Goal: Task Accomplishment & Management: Use online tool/utility

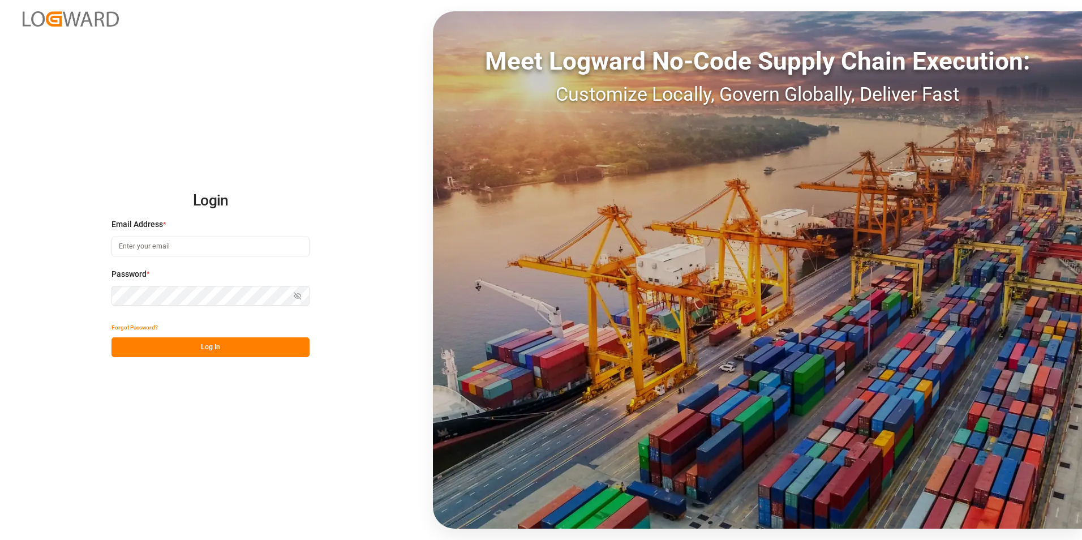
type input "[PERSON_NAME][EMAIL_ADDRESS][PERSON_NAME][DOMAIN_NAME]"
click at [178, 145] on button "Log In" at bounding box center [210, 347] width 198 height 20
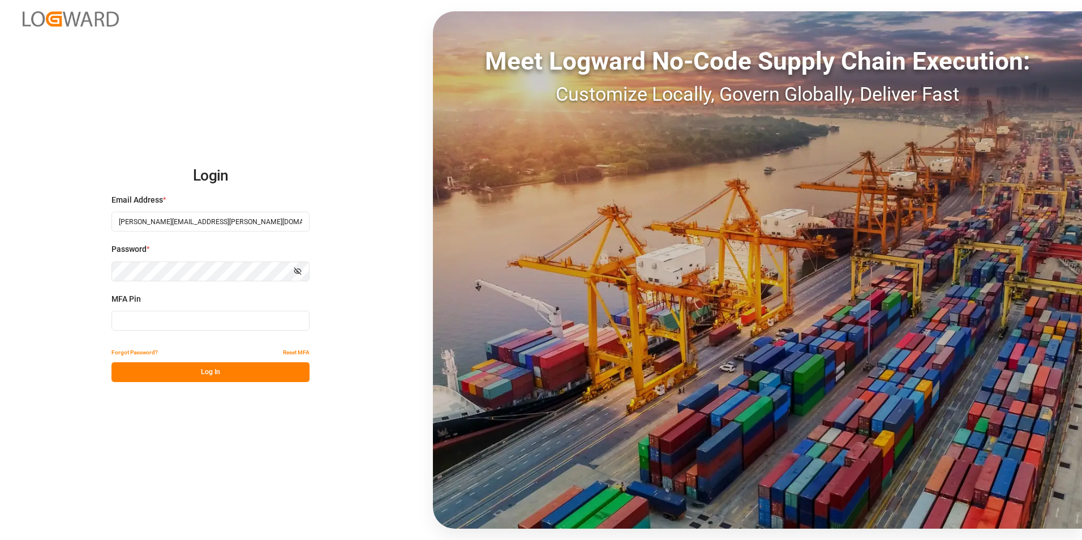
click at [154, 145] on input at bounding box center [210, 321] width 198 height 20
type input "892806"
click at [201, 145] on button "Log In" at bounding box center [210, 372] width 198 height 20
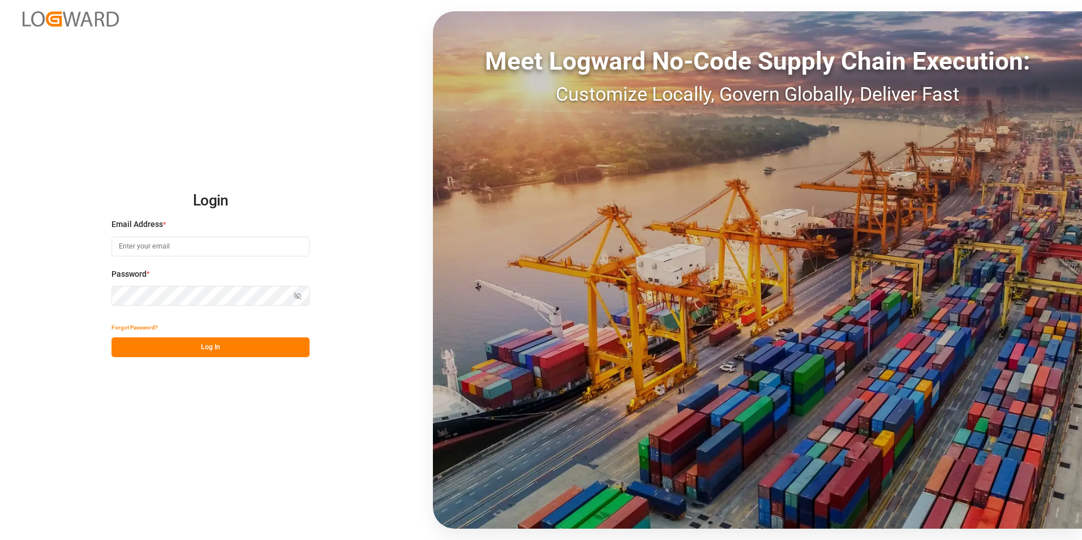
type input "[PERSON_NAME][EMAIL_ADDRESS][PERSON_NAME][DOMAIN_NAME]"
click at [228, 351] on button "Log In" at bounding box center [210, 347] width 198 height 20
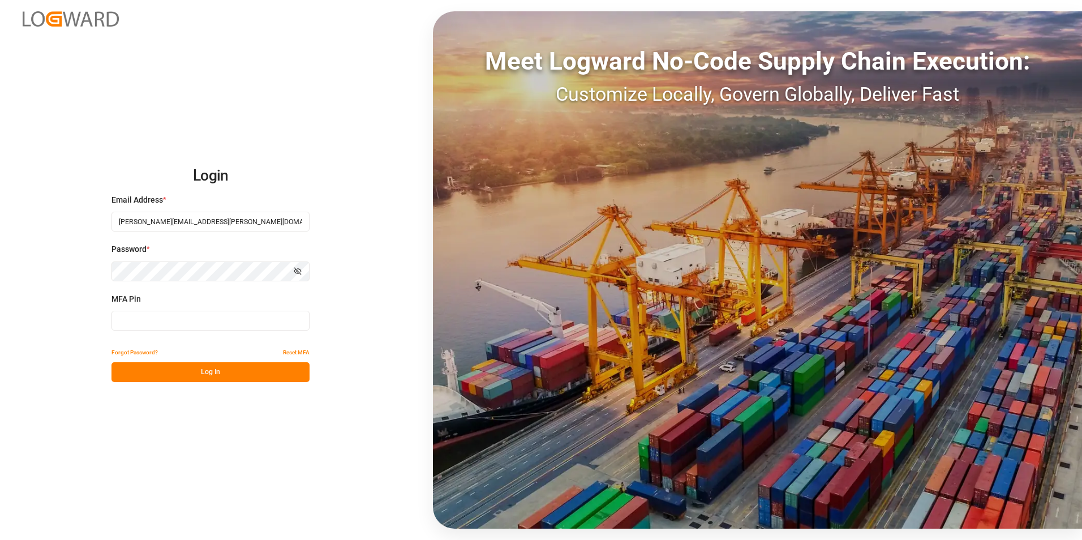
click at [169, 320] on input at bounding box center [210, 321] width 198 height 20
type input "270446"
click at [197, 366] on button "Log In" at bounding box center [210, 372] width 198 height 20
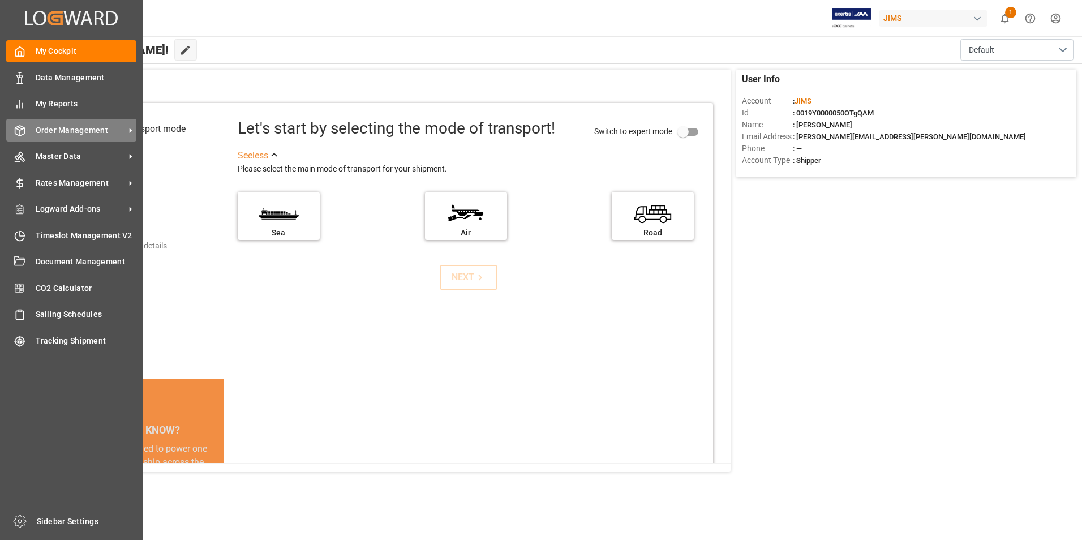
click at [68, 127] on span "Order Management" at bounding box center [80, 131] width 89 height 12
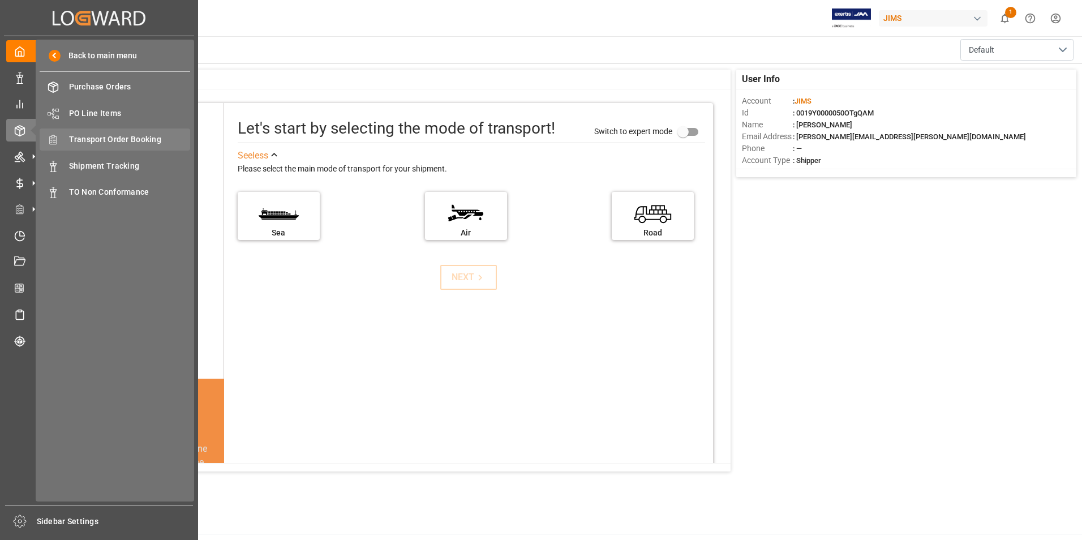
click at [130, 138] on span "Transport Order Booking" at bounding box center [130, 140] width 122 height 12
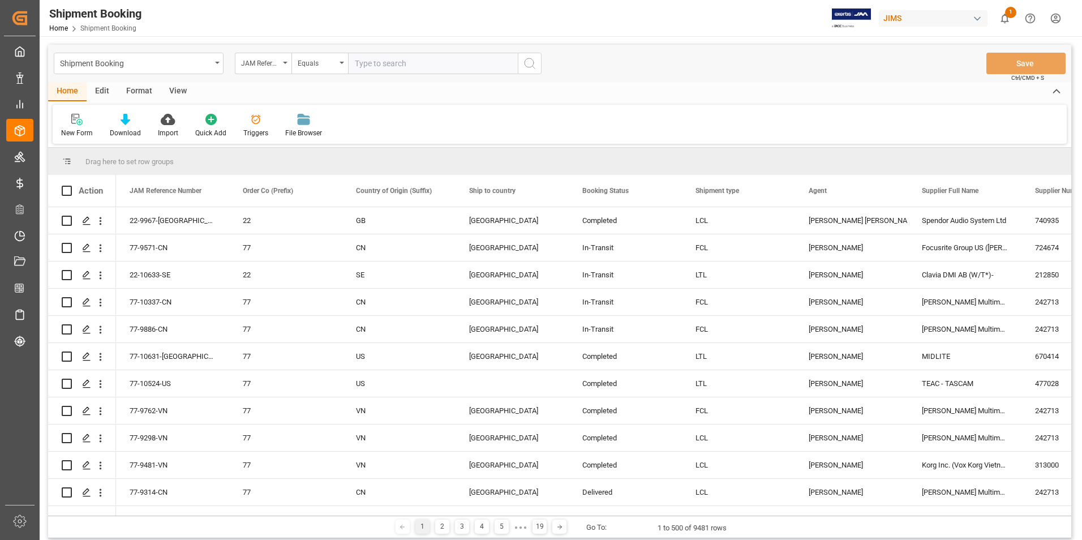
click at [424, 63] on input "text" at bounding box center [433, 64] width 170 height 22
paste input "77-10480-US"
type input "77-10480-US"
click at [393, 58] on input "text" at bounding box center [433, 64] width 170 height 22
paste input "77-10524-US"
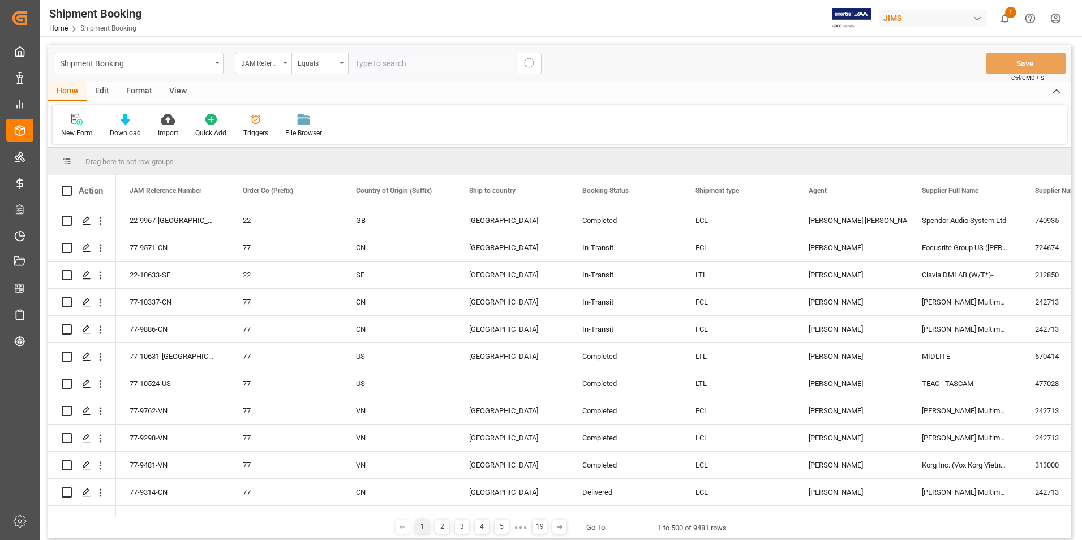
type input "77-10524-US"
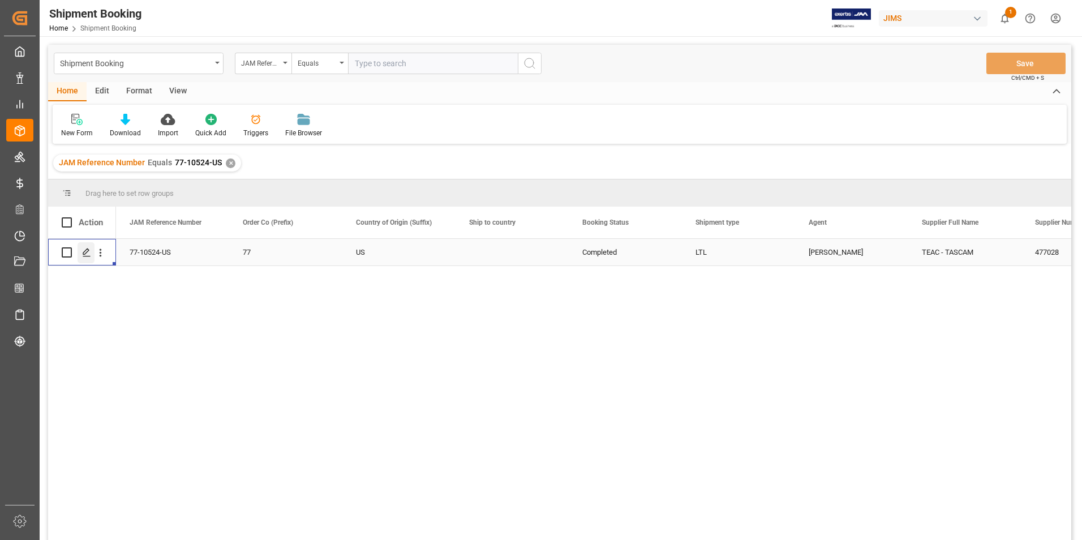
click at [84, 251] on icon "Press SPACE to select this row." at bounding box center [86, 252] width 9 height 9
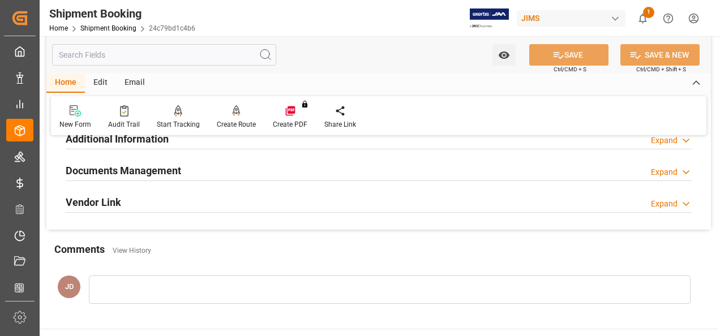
scroll to position [340, 0]
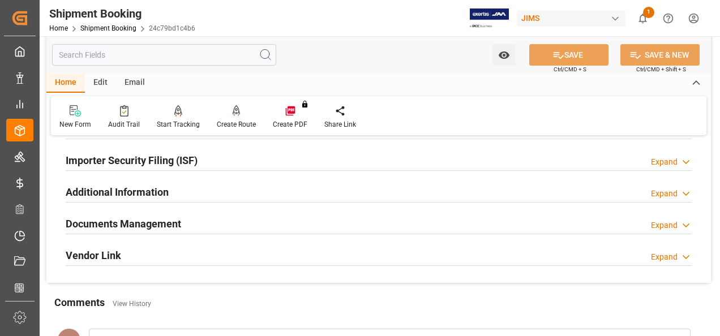
click at [124, 223] on h2 "Documents Management" at bounding box center [123, 223] width 115 height 15
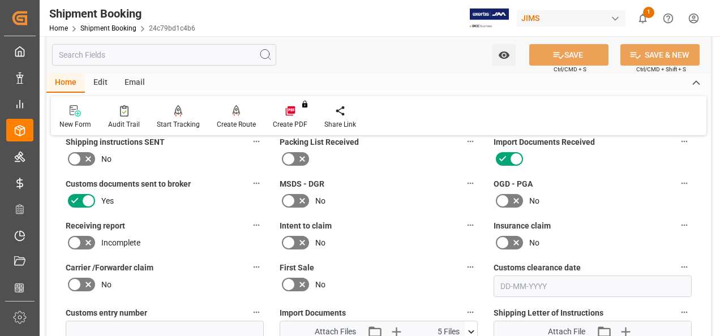
scroll to position [509, 0]
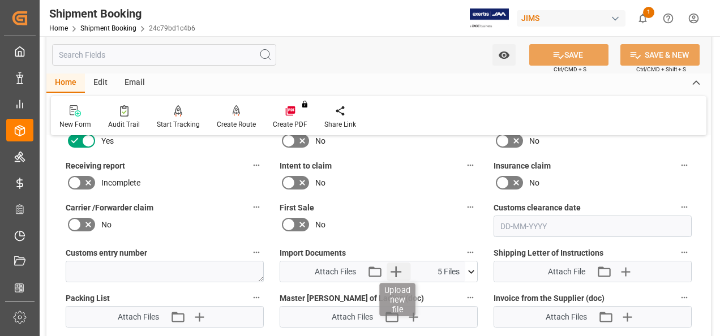
click at [393, 269] on icon "button" at bounding box center [396, 272] width 18 height 18
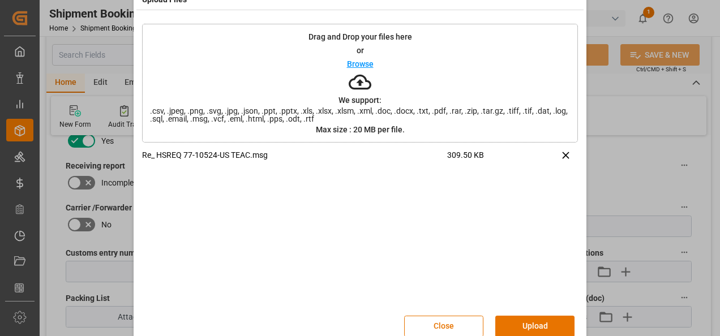
scroll to position [45, 0]
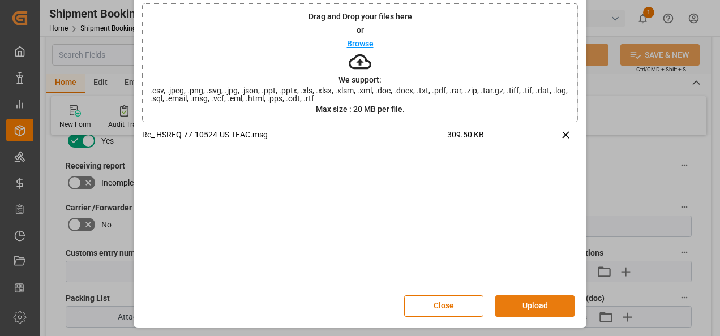
click at [525, 300] on button "Upload" at bounding box center [534, 306] width 79 height 22
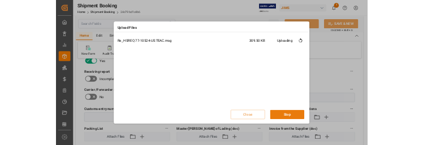
scroll to position [0, 0]
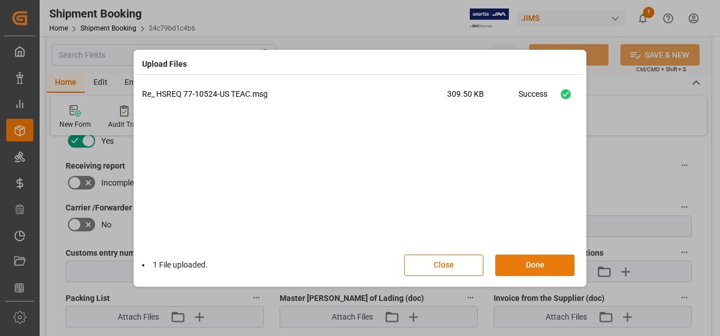
click at [508, 272] on button "Done" at bounding box center [534, 266] width 79 height 22
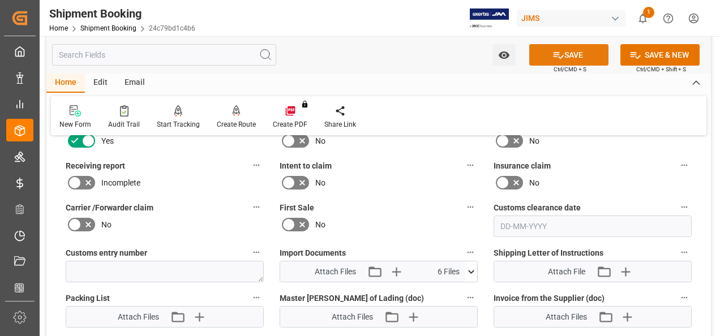
click at [568, 49] on button "SAVE" at bounding box center [568, 55] width 79 height 22
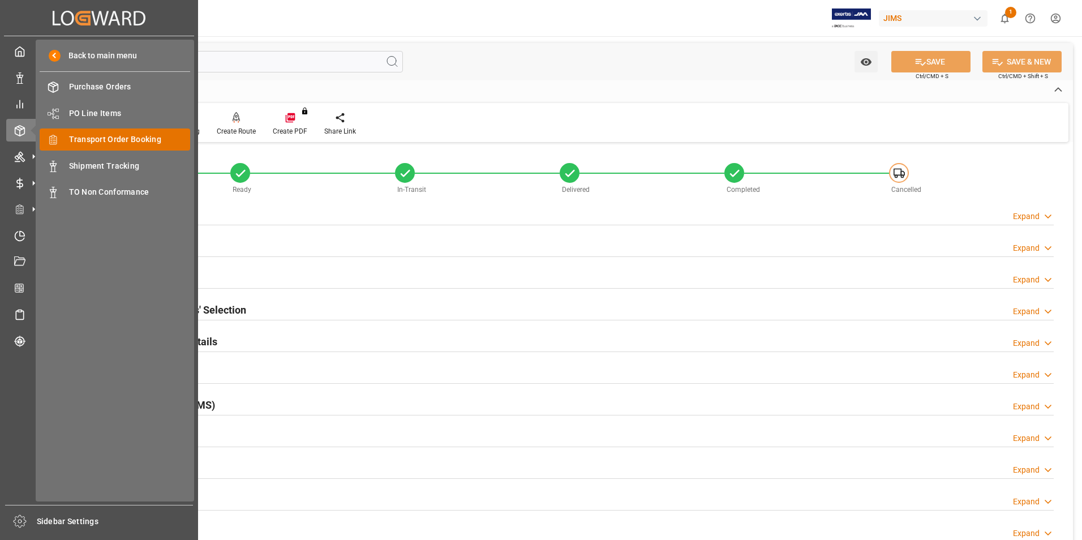
click at [121, 137] on span "Transport Order Booking" at bounding box center [130, 140] width 122 height 12
